Goal: Information Seeking & Learning: Find specific page/section

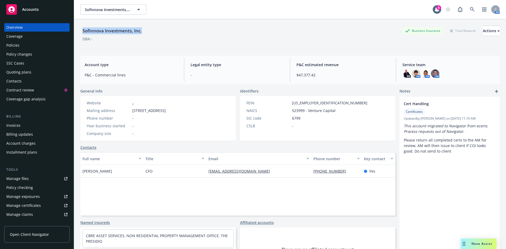
drag, startPoint x: 84, startPoint y: 31, endPoint x: 152, endPoint y: 31, distance: 68.0
click at [152, 31] on div "Sofinnova Investments, Inc. Business Insurance Total Rewards Actions" at bounding box center [289, 31] width 419 height 11
copy div "Sofinnova Investments, Inc."
click at [470, 10] on icon at bounding box center [472, 9] width 4 height 4
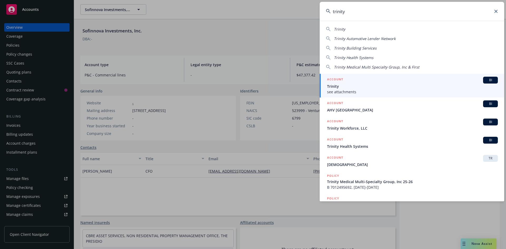
type input "trinity"
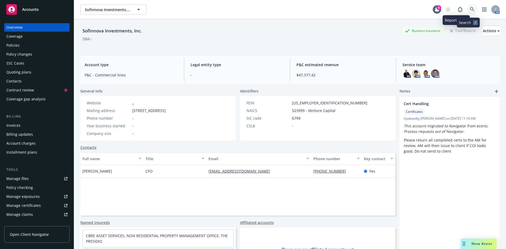
click at [467, 7] on link at bounding box center [472, 9] width 11 height 11
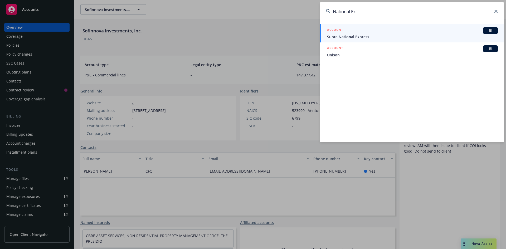
type input "National Ex"
click at [463, 35] on span "Supra National Express" at bounding box center [412, 37] width 171 height 6
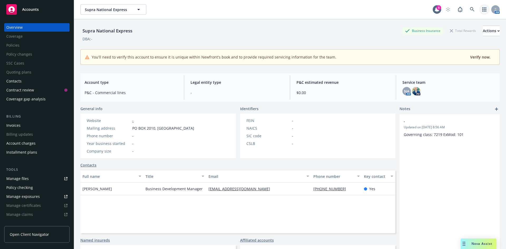
click at [479, 7] on link "button" at bounding box center [484, 9] width 11 height 11
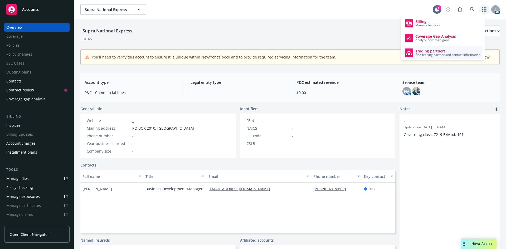
click at [429, 49] on span "Trading partners" at bounding box center [447, 51] width 65 height 4
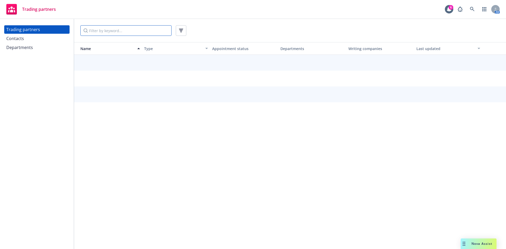
click at [100, 34] on input "Filter by keyword..." at bounding box center [125, 30] width 91 height 11
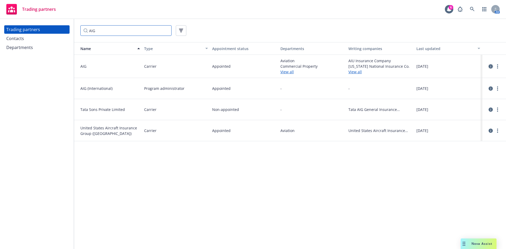
type input "AIG"
click at [489, 66] on icon "circleInformation" at bounding box center [491, 66] width 4 height 4
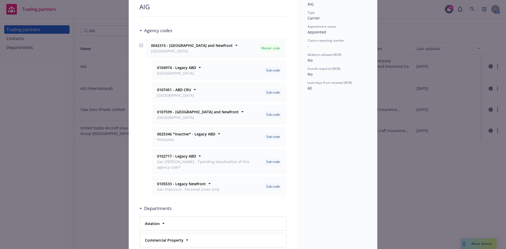
scroll to position [53, 0]
